Goal: Task Accomplishment & Management: Manage account settings

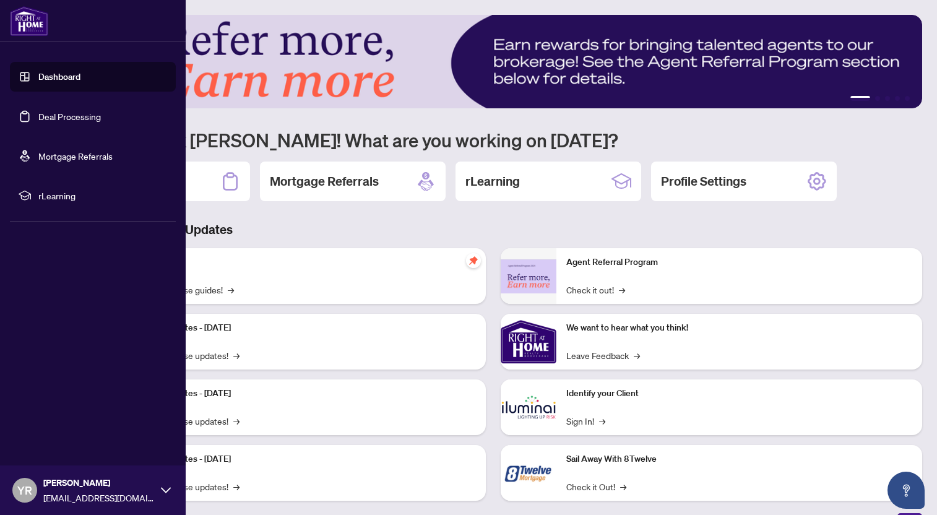
click at [38, 111] on link "Deal Processing" at bounding box center [69, 116] width 63 height 11
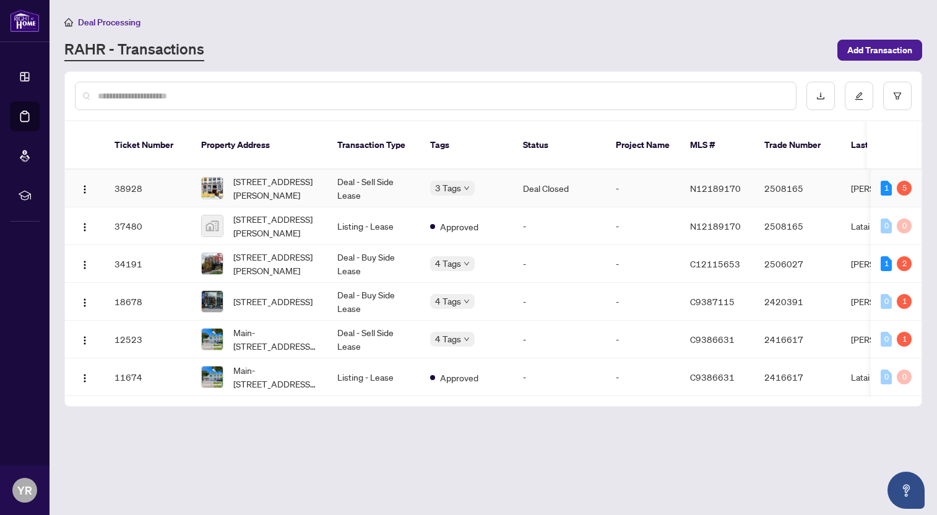
click at [176, 193] on td "38928" at bounding box center [148, 189] width 87 height 38
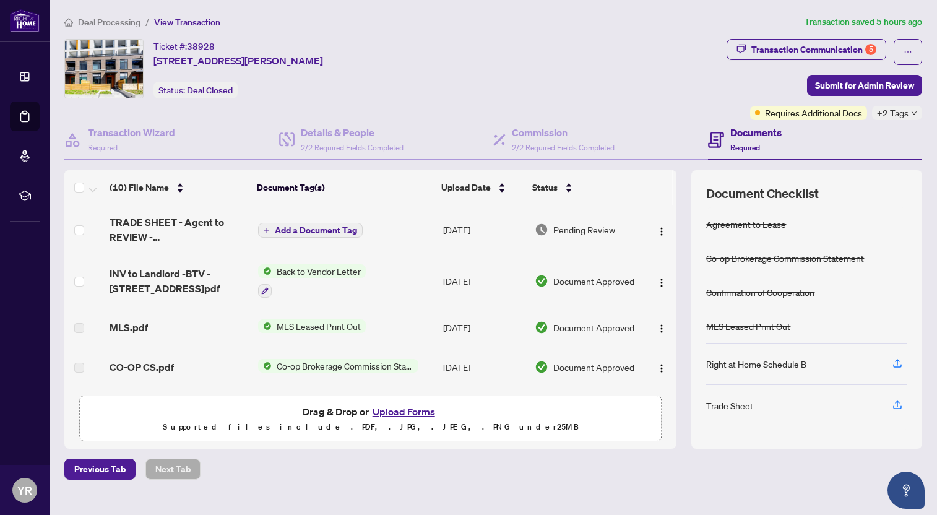
click at [123, 219] on span "TRADE SHEET - Agent to REVIEW - [STREET_ADDRESS]pdf" at bounding box center [179, 230] width 138 height 30
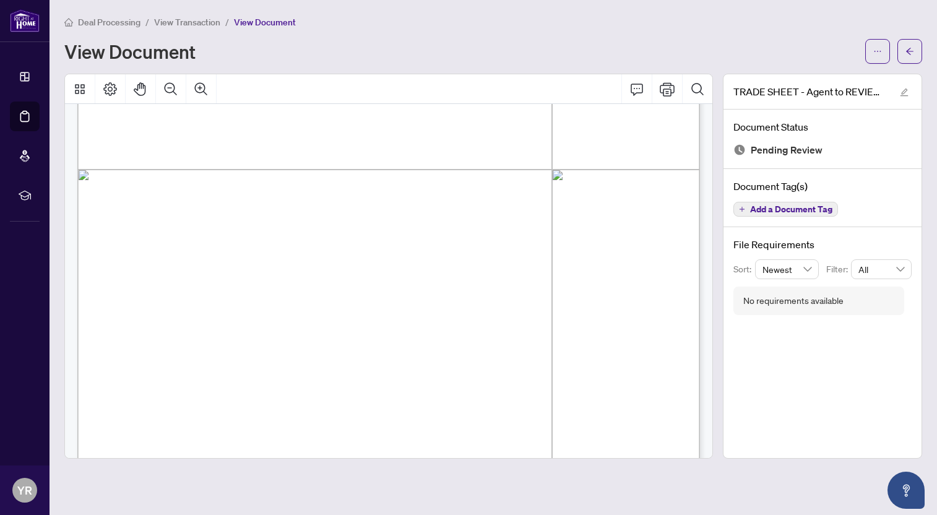
scroll to position [477, 0]
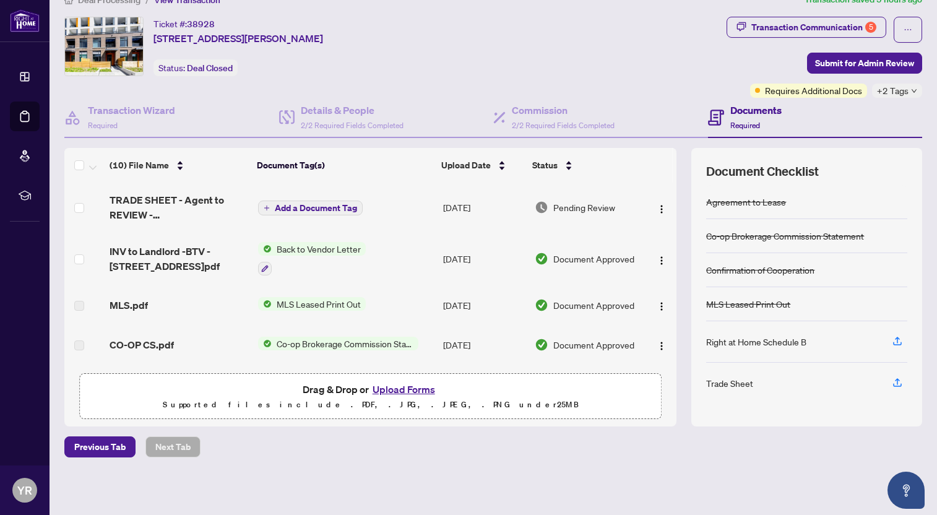
click at [155, 205] on span "TRADE SHEET - Agent to REVIEW - [STREET_ADDRESS]pdf" at bounding box center [179, 208] width 138 height 30
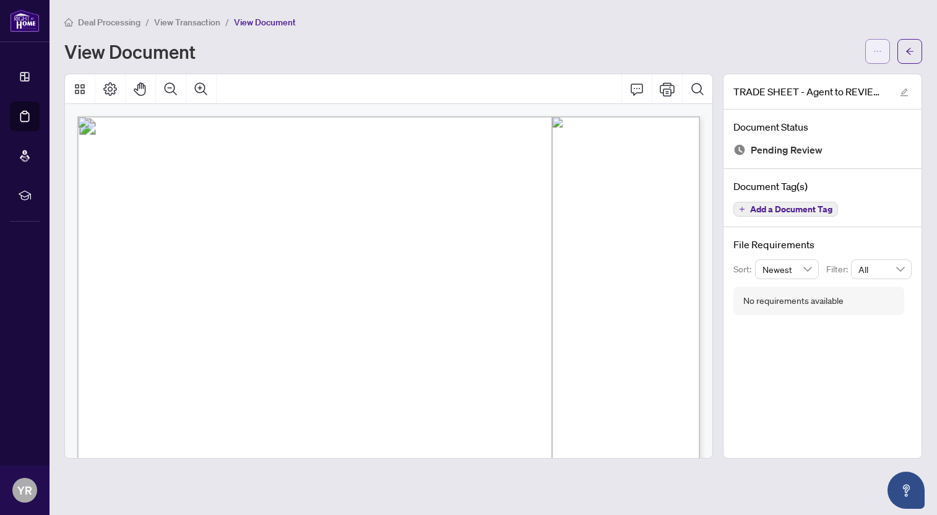
click at [874, 55] on span "button" at bounding box center [877, 51] width 9 height 20
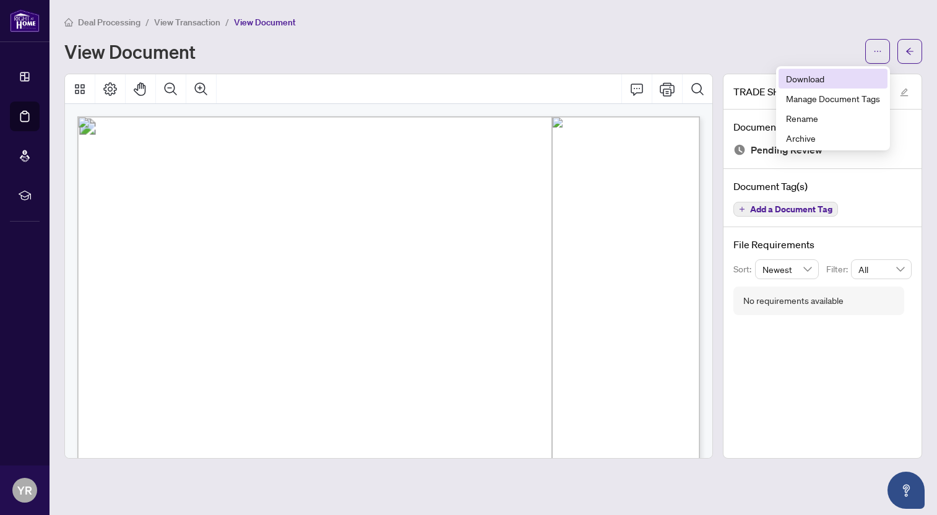
click at [817, 79] on span "Download" at bounding box center [833, 79] width 94 height 14
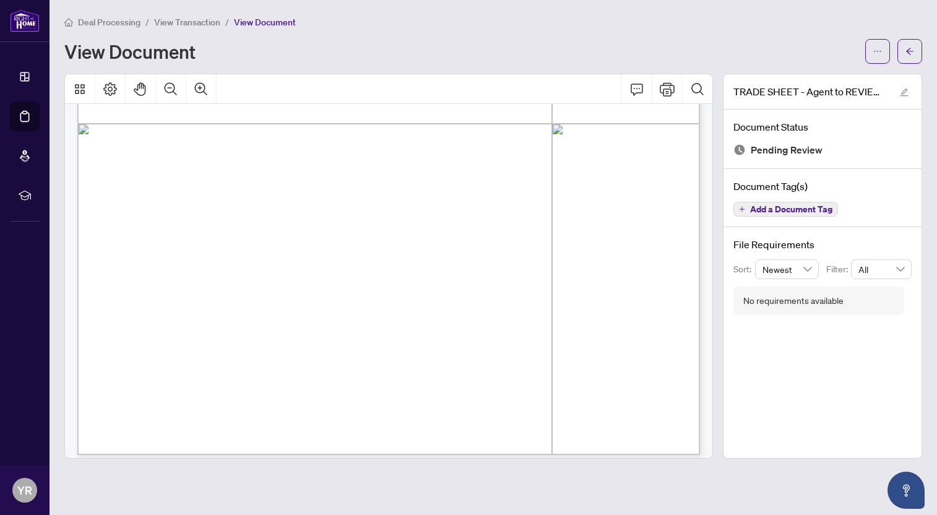
scroll to position [477, 0]
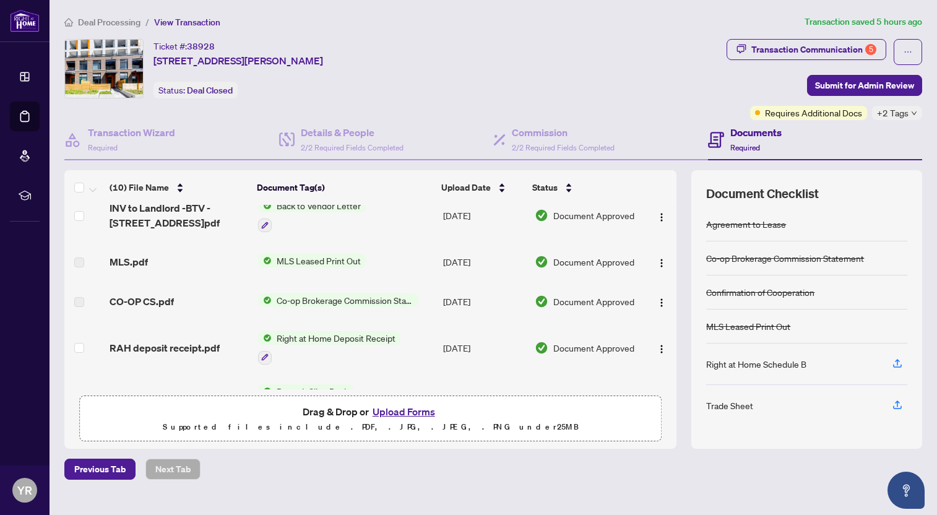
scroll to position [189, 0]
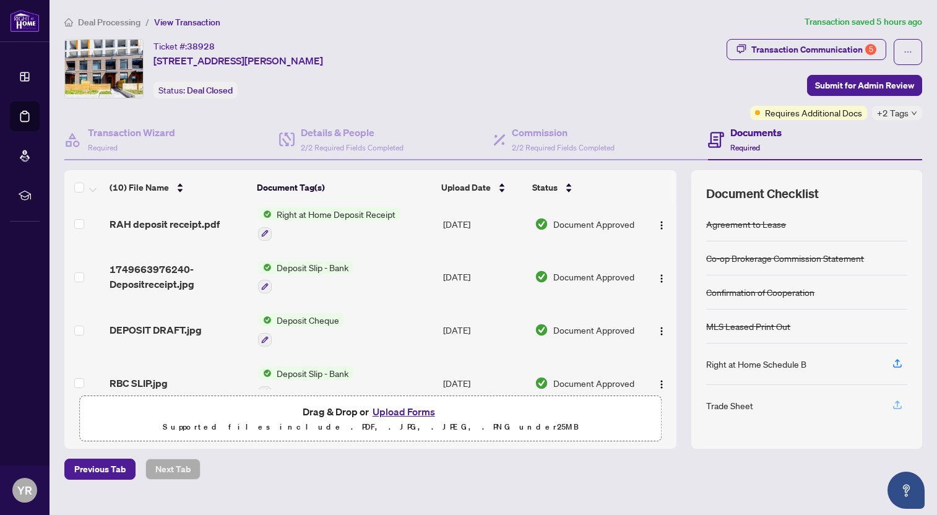
click at [899, 402] on icon "button" at bounding box center [897, 404] width 5 height 6
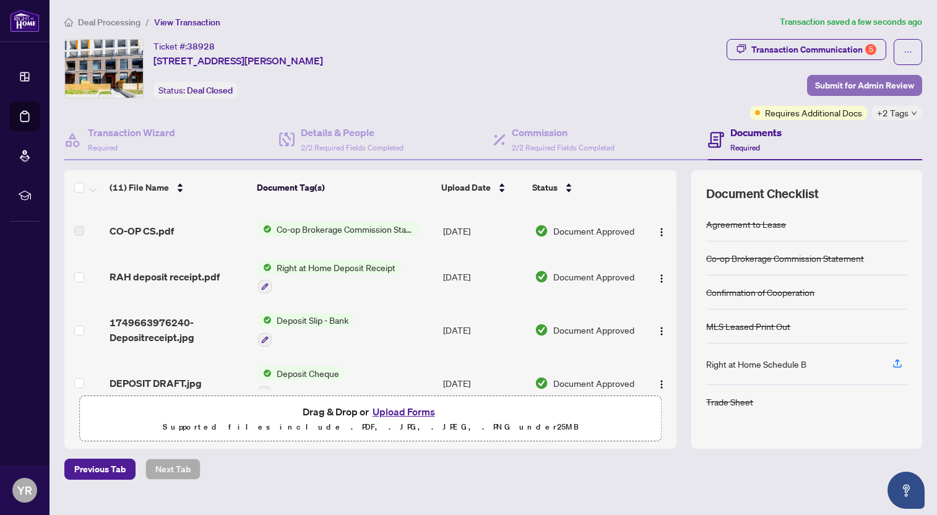
click at [856, 83] on span "Submit for Admin Review" at bounding box center [864, 86] width 99 height 20
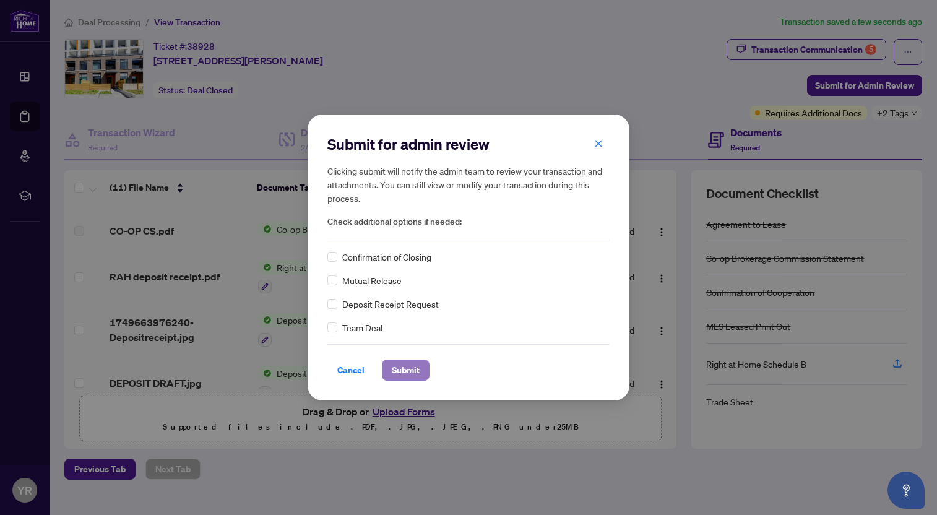
click at [399, 373] on span "Submit" at bounding box center [406, 370] width 28 height 20
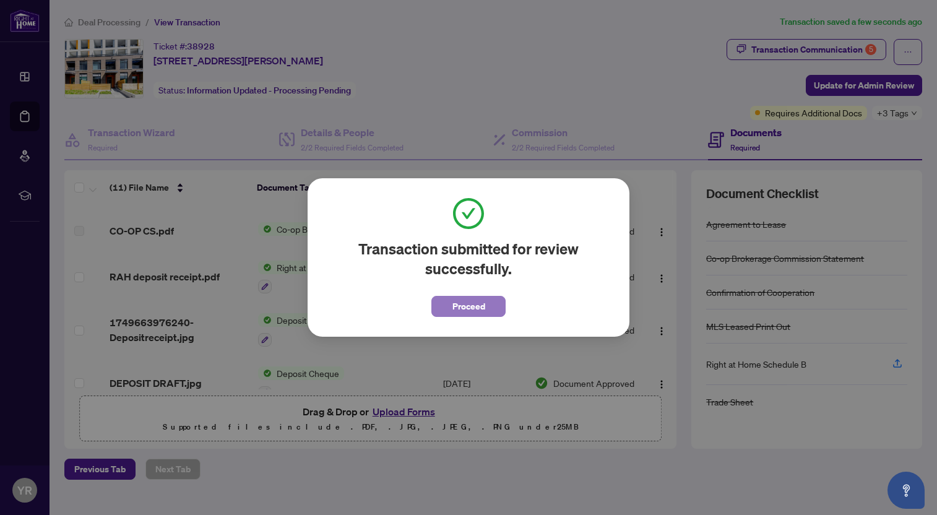
click at [456, 301] on span "Proceed" at bounding box center [469, 307] width 33 height 20
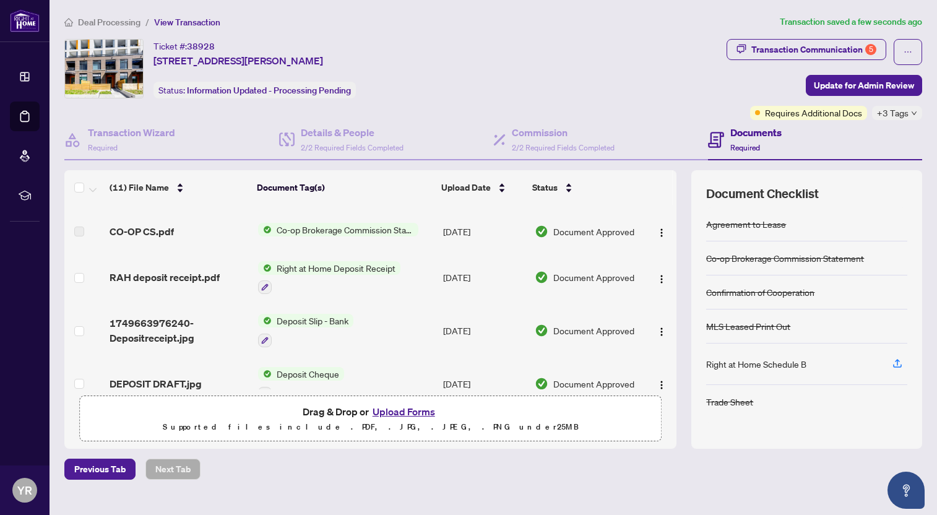
scroll to position [0, 0]
